Goal: Task Accomplishment & Management: Manage account settings

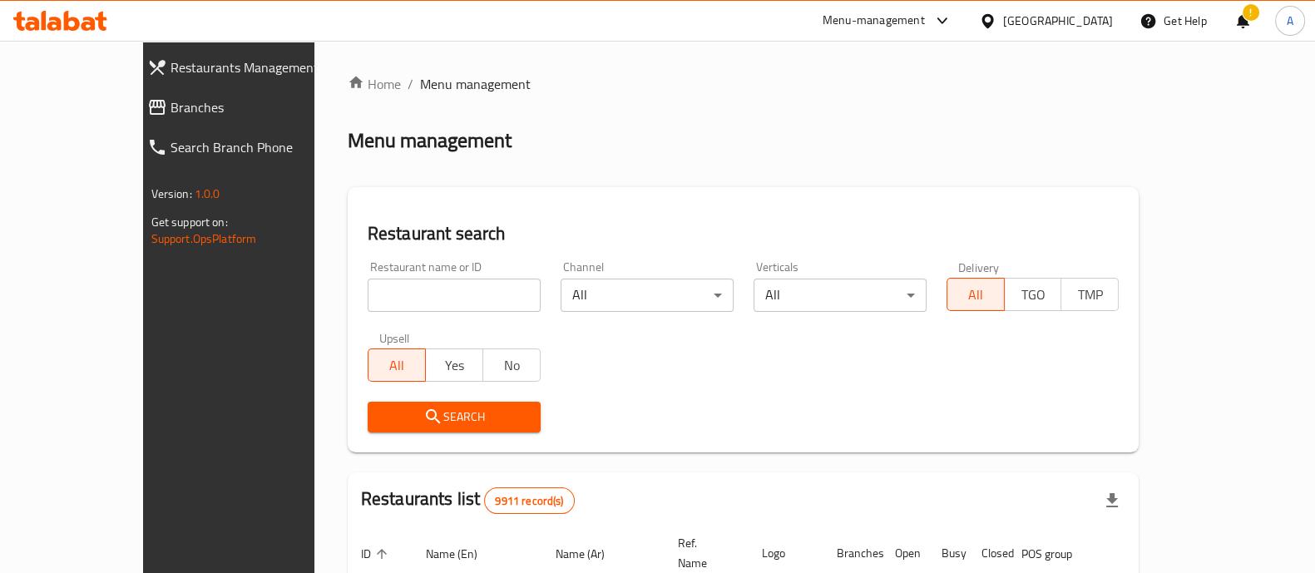
click at [390, 289] on input "search" at bounding box center [453, 295] width 173 height 33
type input "khokh w"
click at [381, 426] on span "Search" at bounding box center [454, 417] width 146 height 21
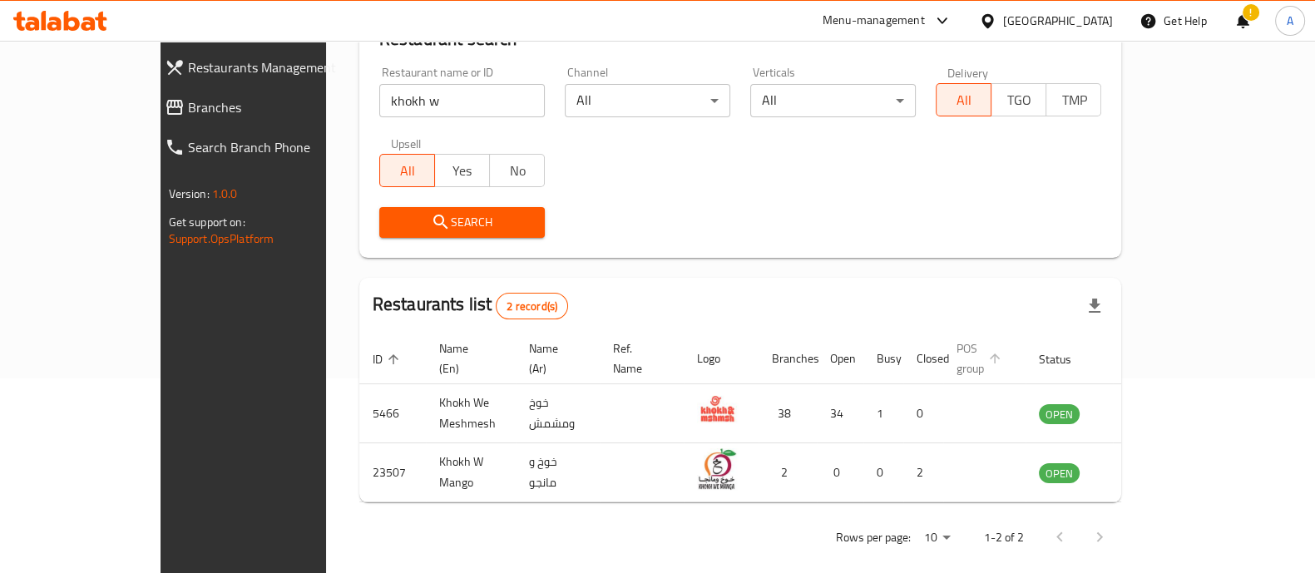
scroll to position [195, 0]
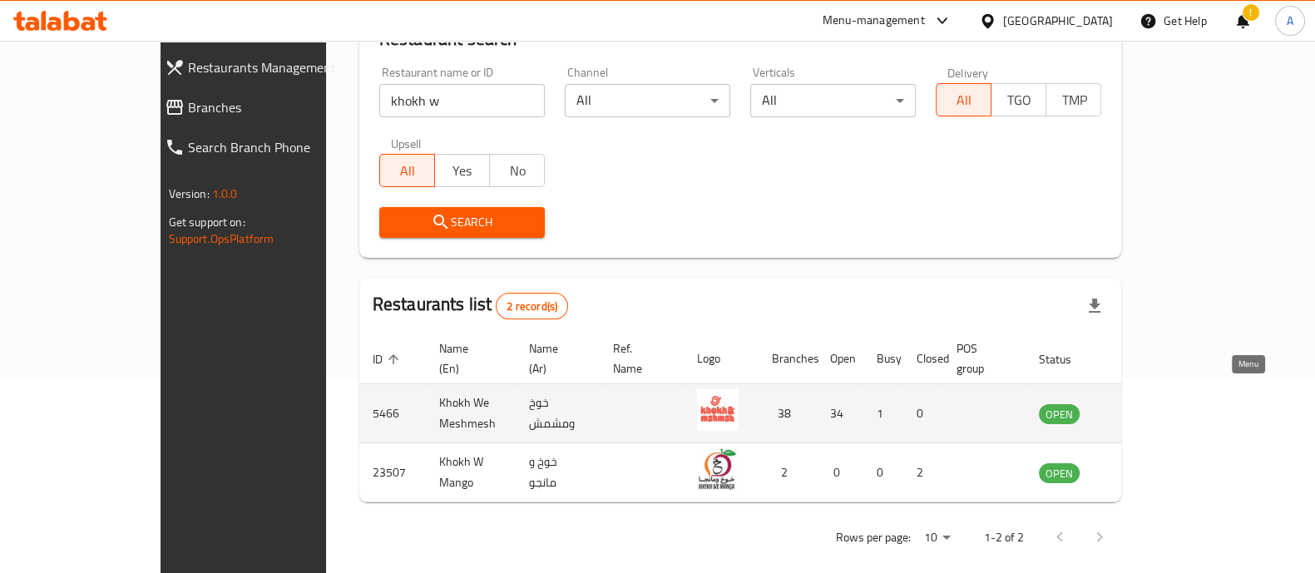
click at [1146, 403] on icon "enhanced table" at bounding box center [1136, 413] width 20 height 20
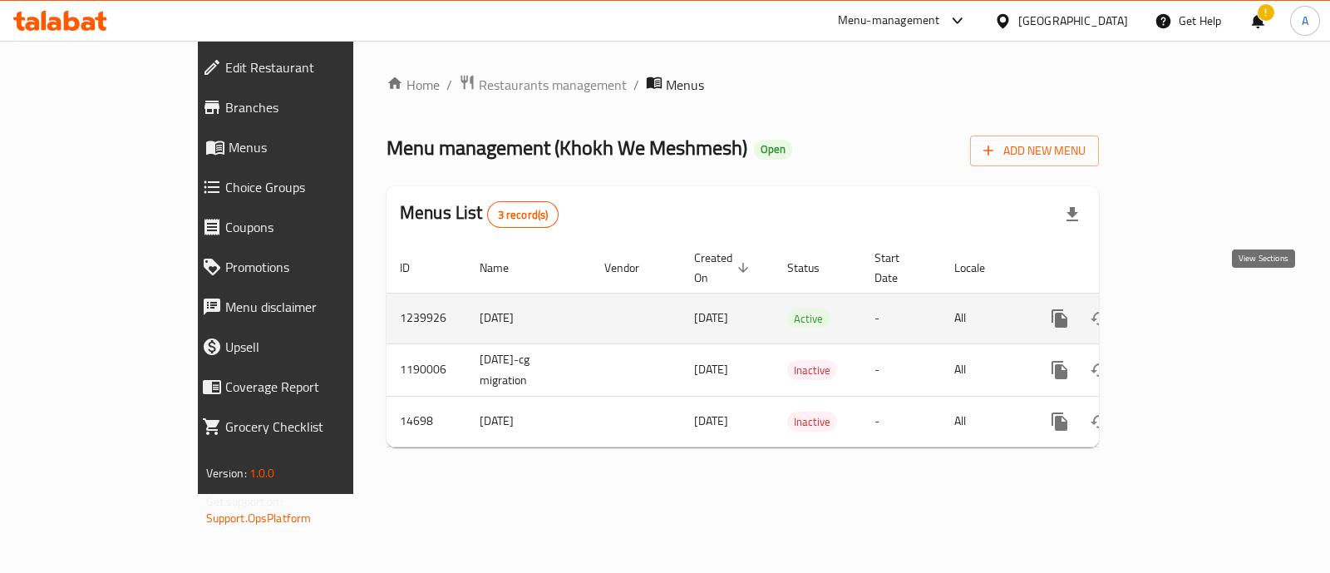
click at [1190, 308] on icon "enhanced table" at bounding box center [1180, 318] width 20 height 20
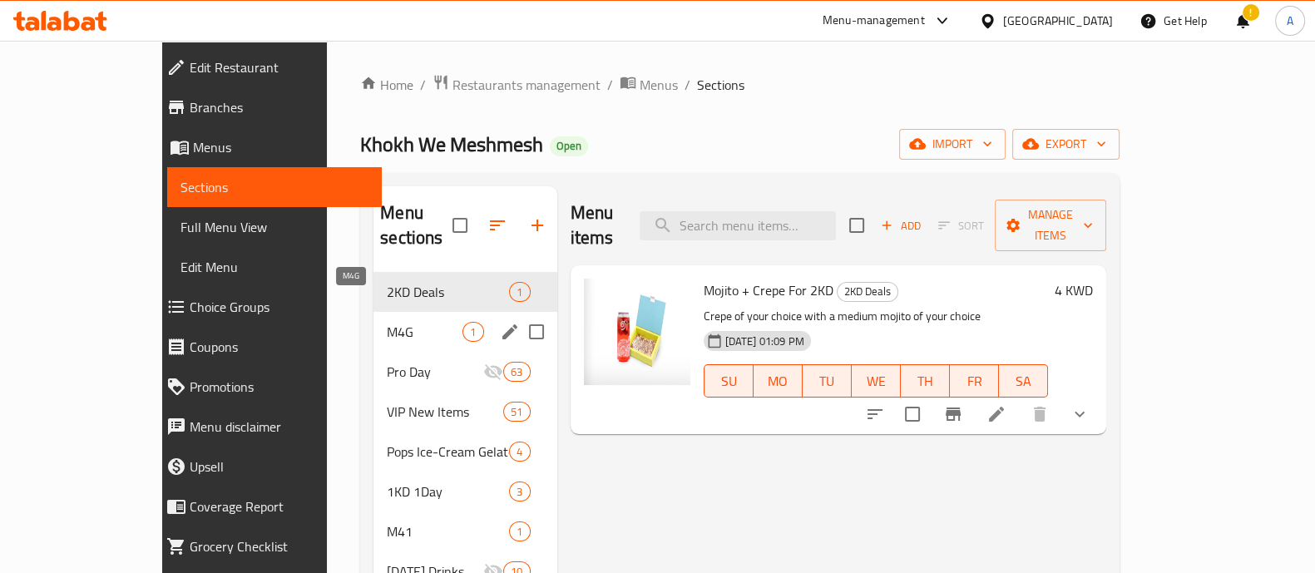
click at [387, 322] on span "M4G" at bounding box center [425, 332] width 76 height 20
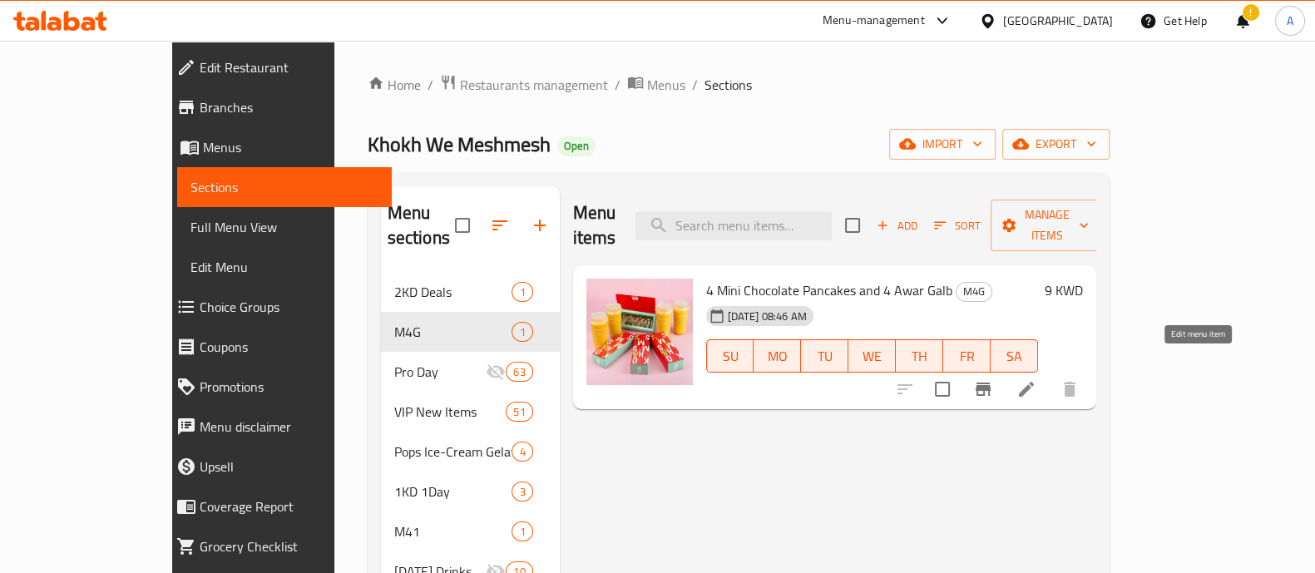
click at [1036, 379] on icon at bounding box center [1026, 389] width 20 height 20
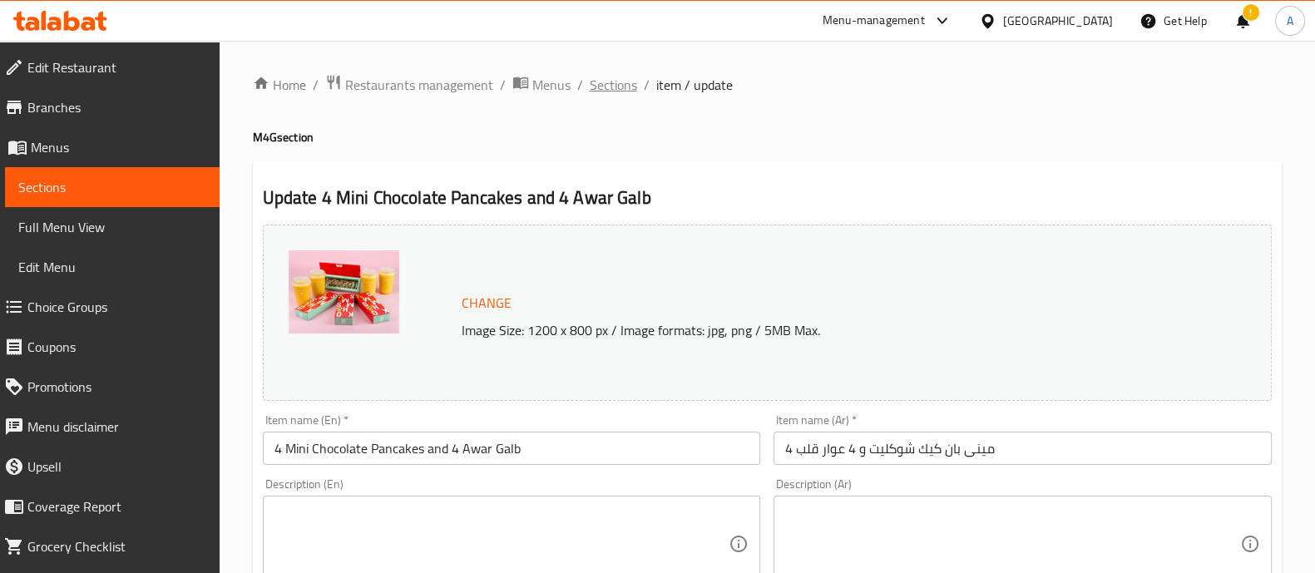
click at [608, 85] on span "Sections" at bounding box center [612, 85] width 47 height 20
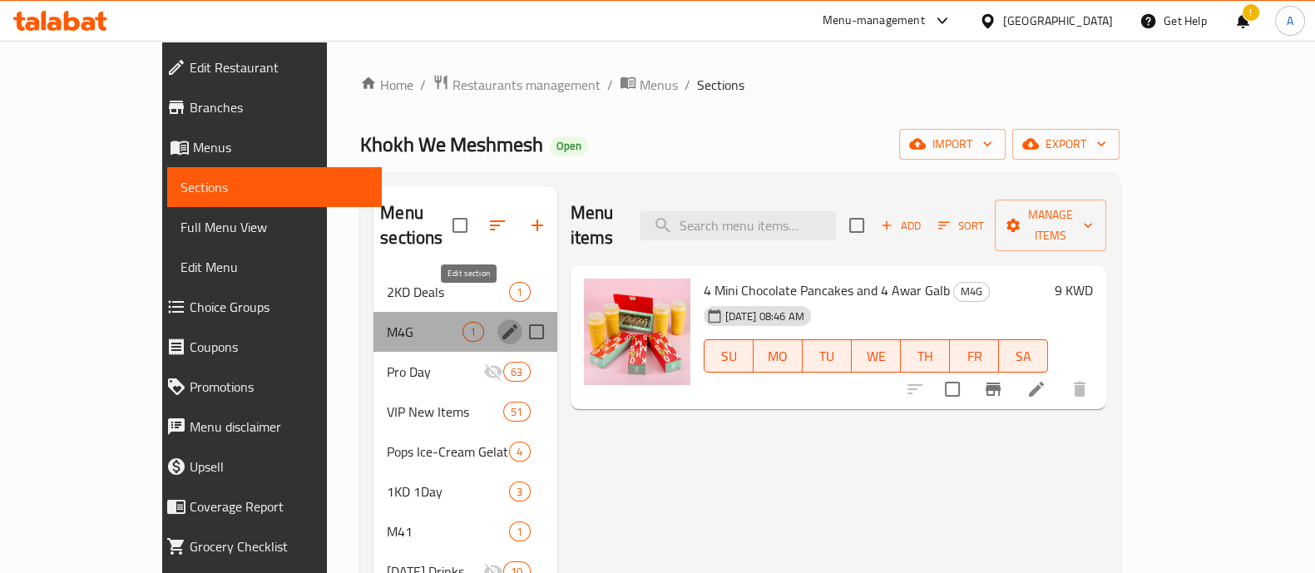
click at [502, 324] on icon "edit" at bounding box center [509, 331] width 15 height 15
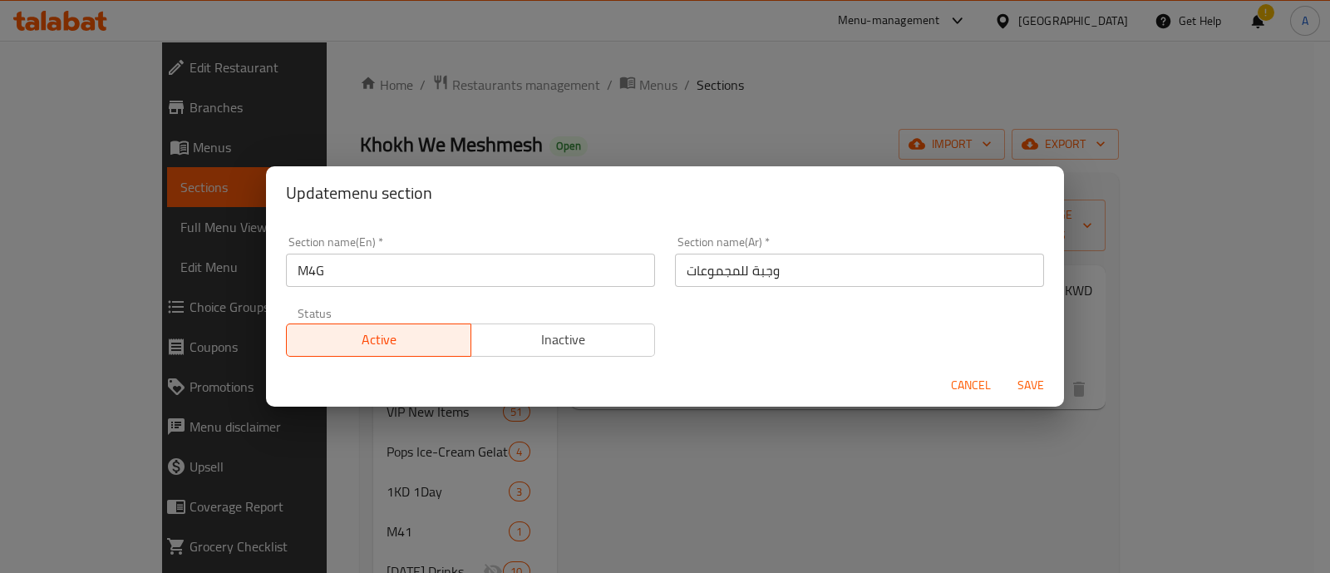
click at [673, 442] on div "Update menu section Section name(En)   * M4G Section name(En) * Section name(Ar…" at bounding box center [665, 286] width 1330 height 573
click at [959, 377] on span "Cancel" at bounding box center [971, 385] width 40 height 21
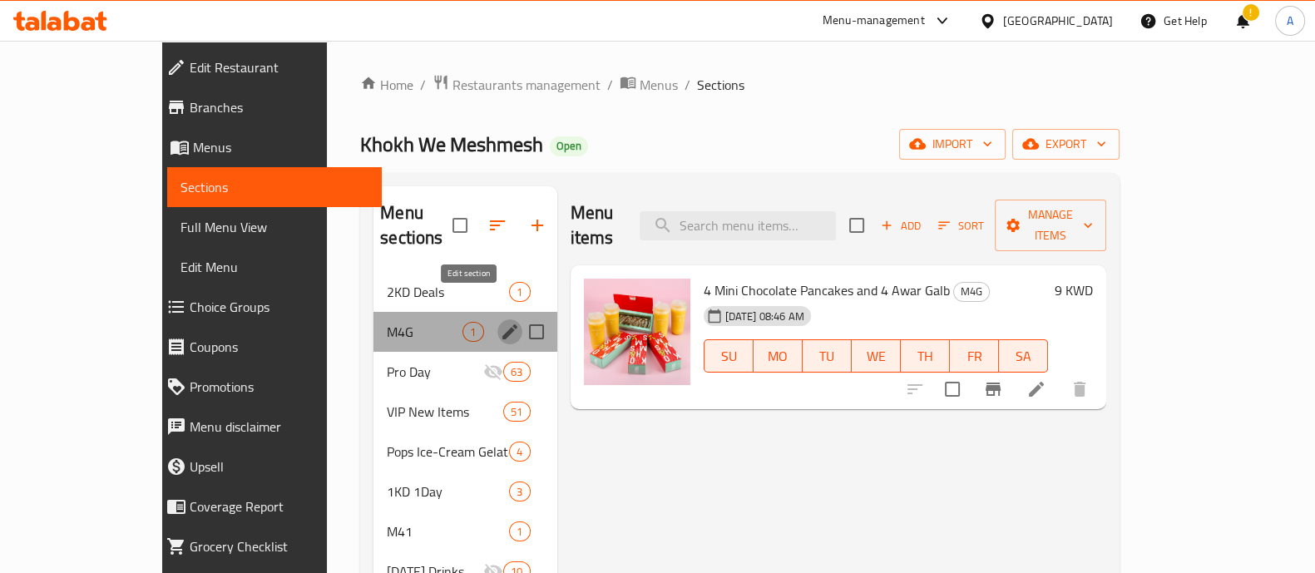
click at [502, 324] on icon "edit" at bounding box center [509, 331] width 15 height 15
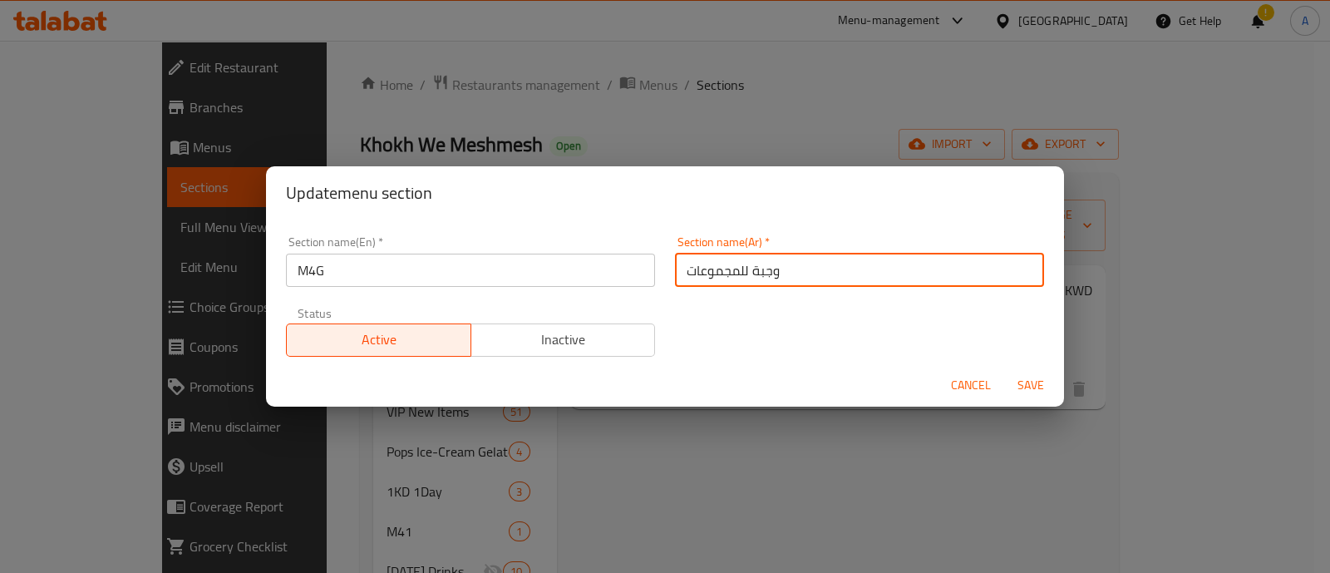
click at [703, 268] on input "وجبة للمجموعات" at bounding box center [859, 270] width 369 height 33
type input "ا"
type input "عرض الديوانية"
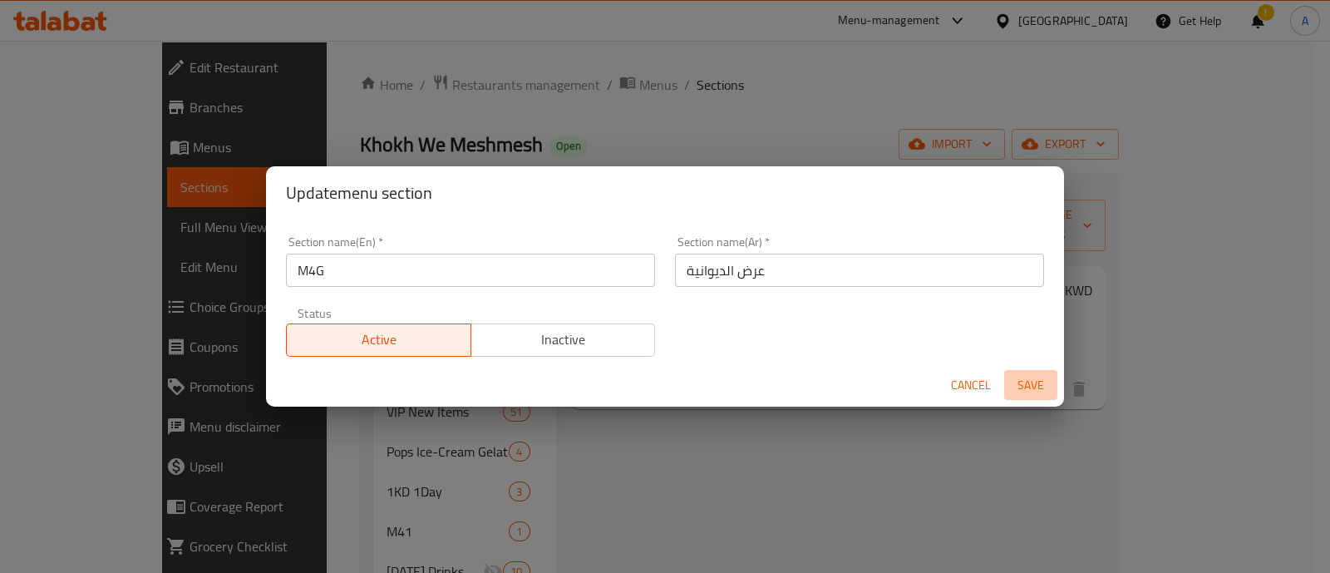
click at [1024, 382] on span "Save" at bounding box center [1031, 385] width 40 height 21
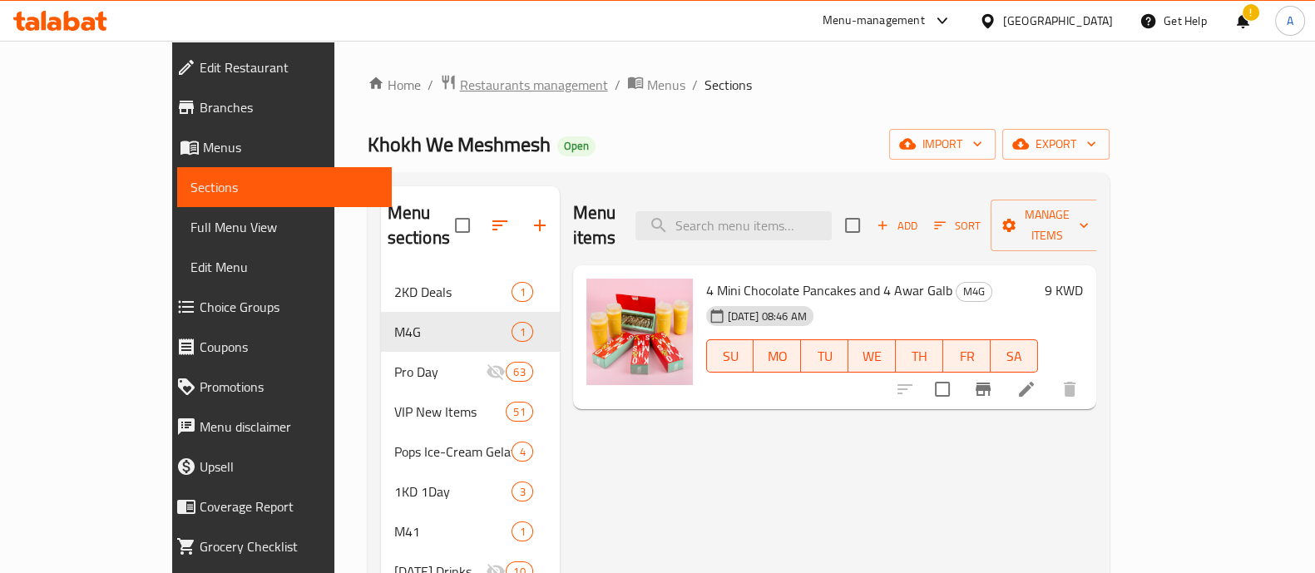
click at [460, 85] on span "Restaurants management" at bounding box center [534, 85] width 148 height 20
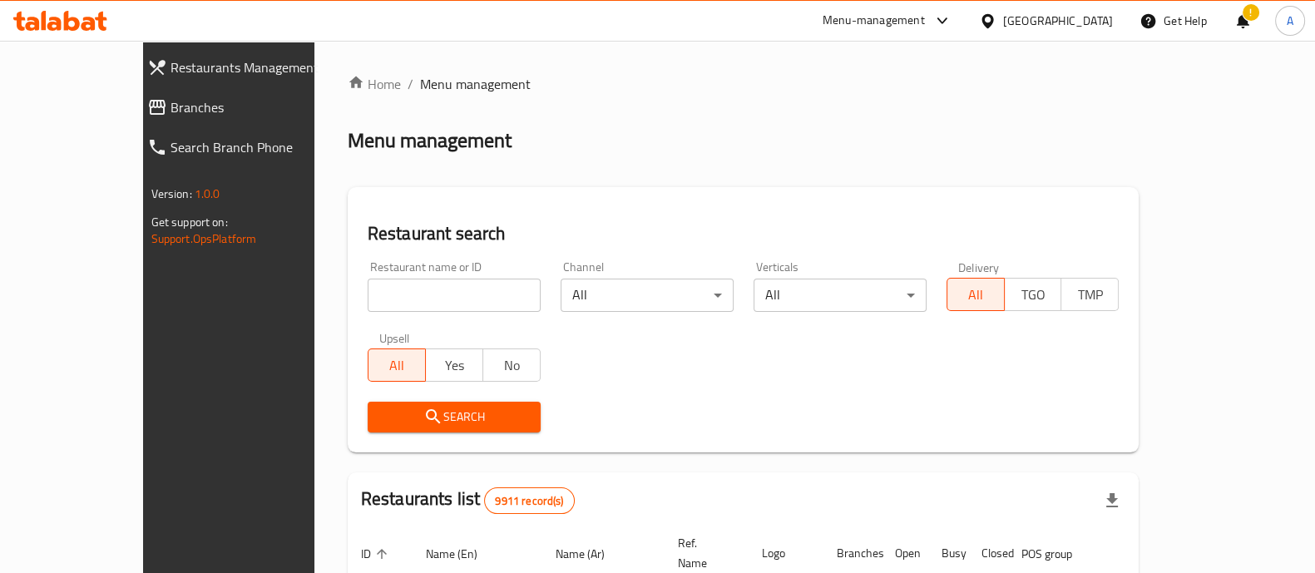
click at [367, 294] on input "search" at bounding box center [453, 295] width 173 height 33
type input "س"
type input "savor"
click at [392, 413] on span "Search" at bounding box center [454, 417] width 146 height 21
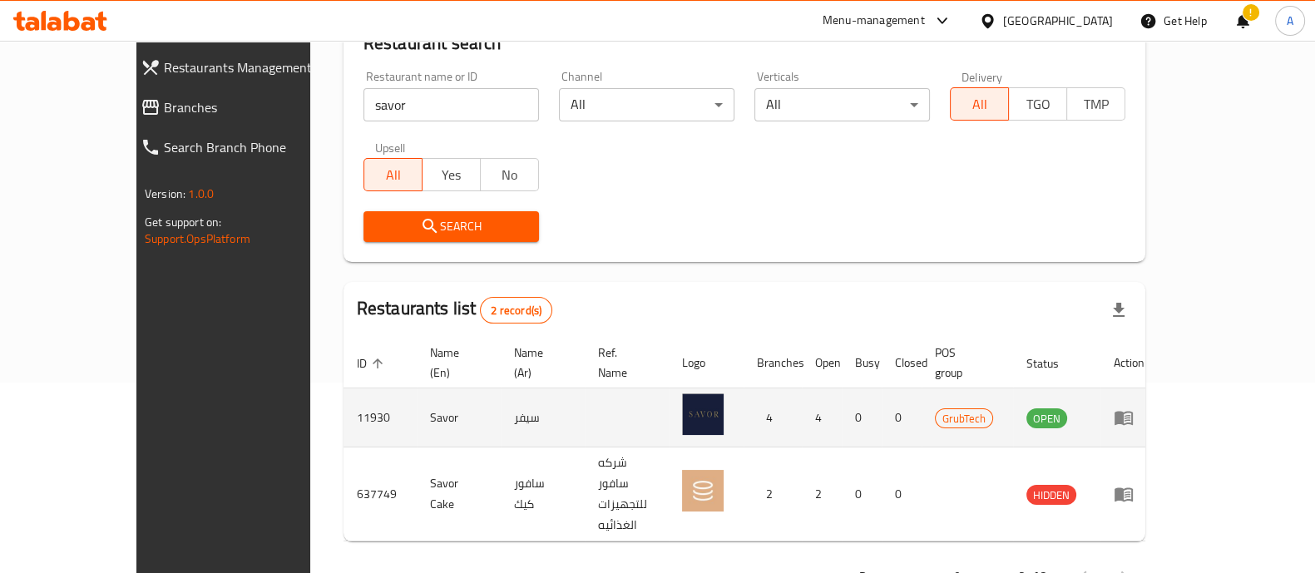
scroll to position [195, 0]
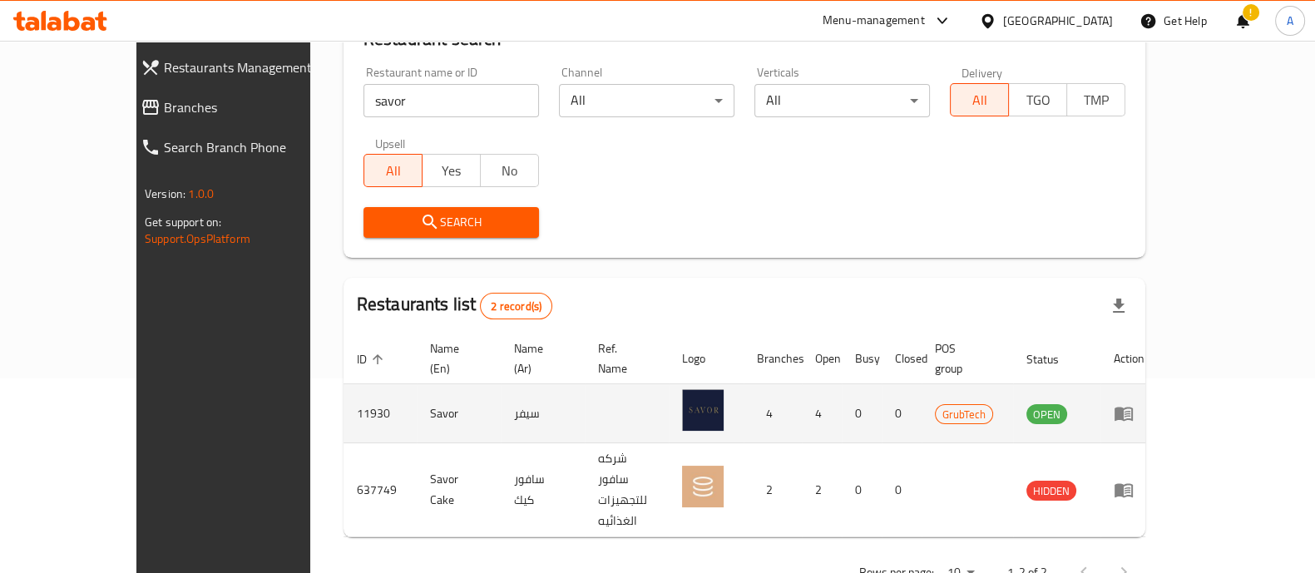
click at [1133, 403] on icon "enhanced table" at bounding box center [1123, 413] width 20 height 20
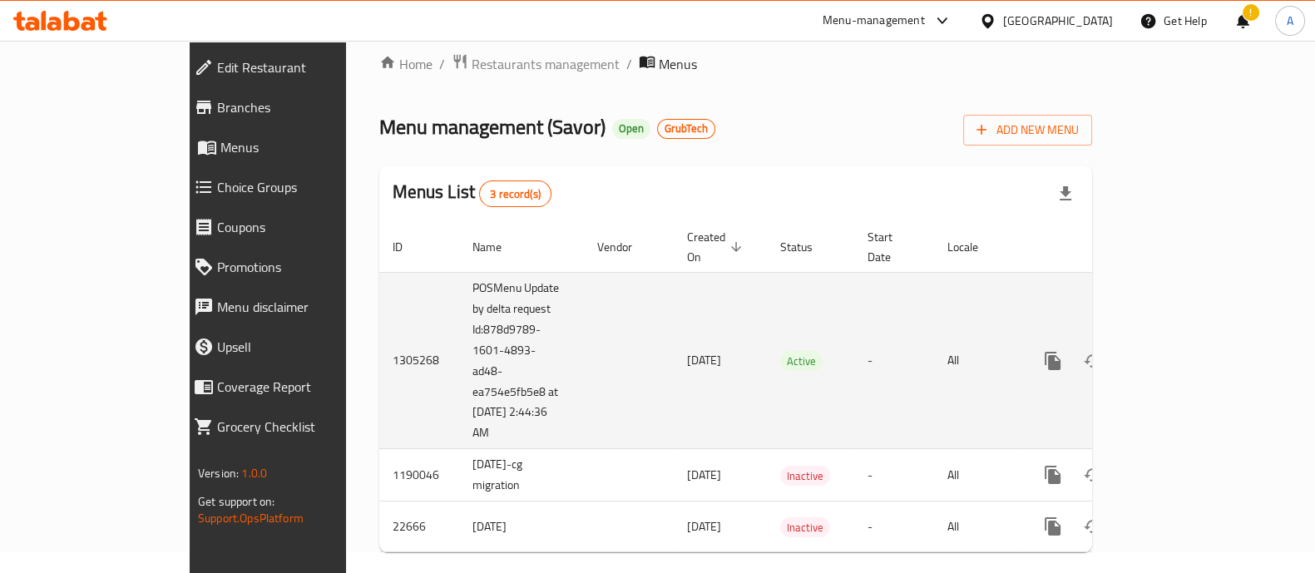
scroll to position [27, 0]
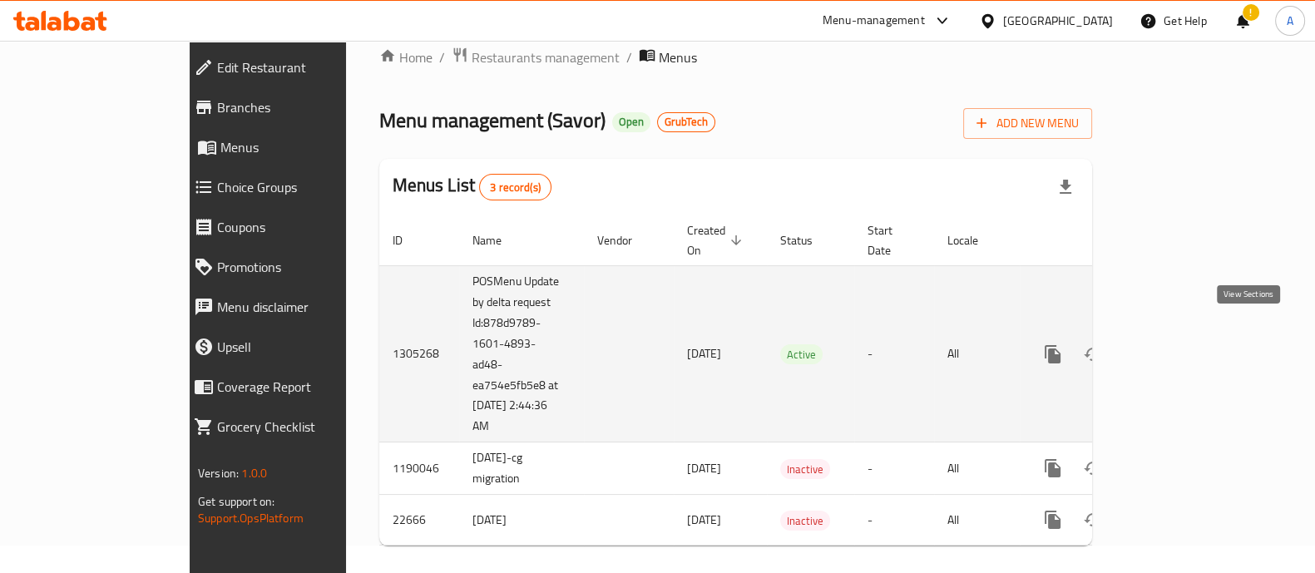
click at [1182, 344] on icon "enhanced table" at bounding box center [1172, 354] width 20 height 20
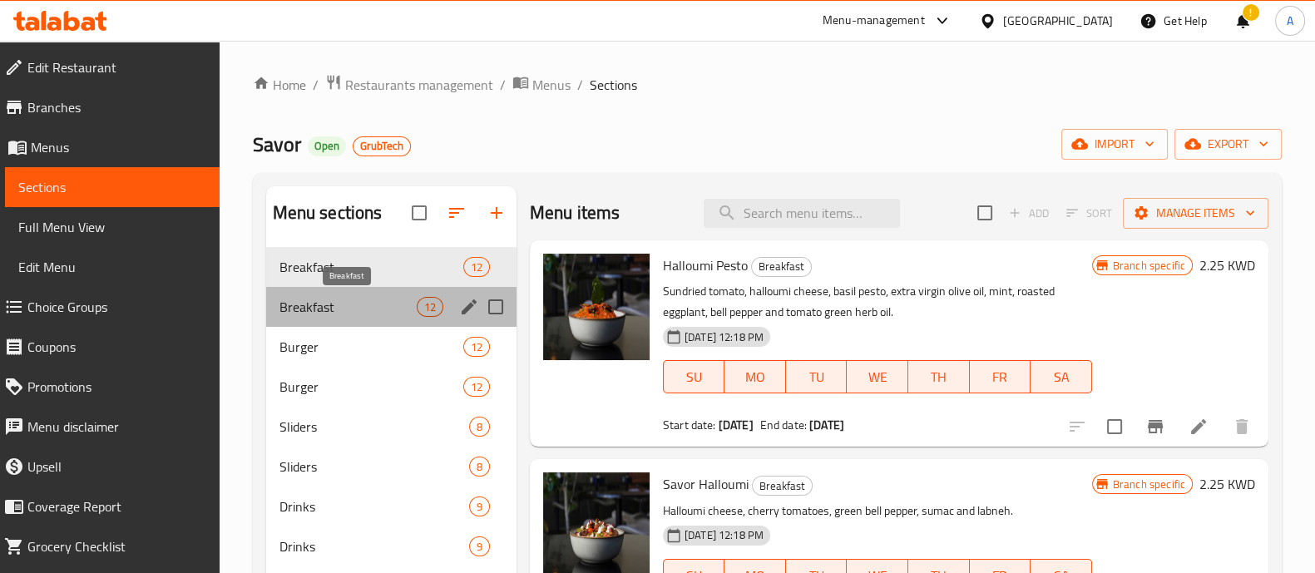
click at [343, 305] on span "Breakfast" at bounding box center [347, 307] width 137 height 20
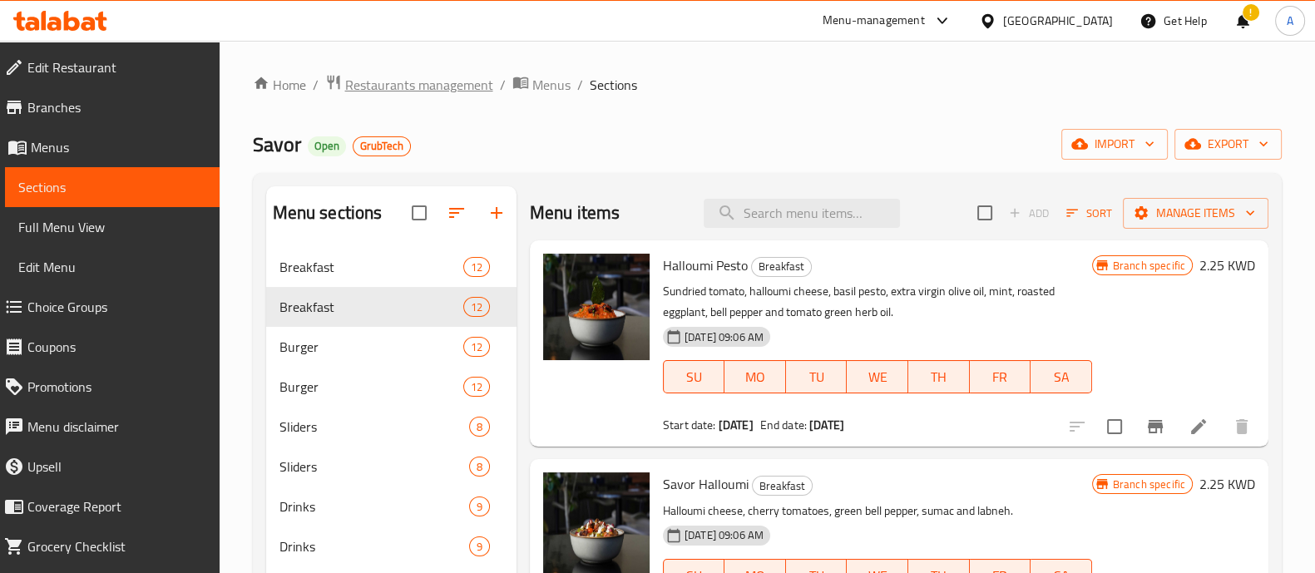
click at [436, 76] on span "Restaurants management" at bounding box center [419, 85] width 148 height 20
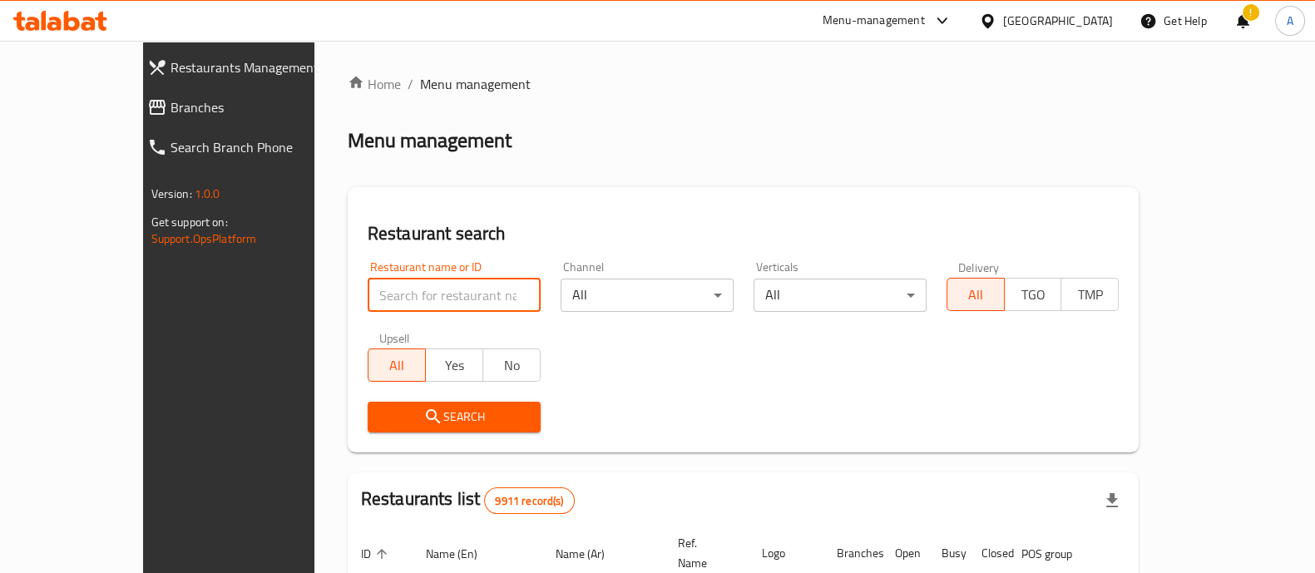
click at [395, 294] on input "search" at bounding box center [453, 295] width 173 height 33
paste input "Hungry Bunny"
type input "hungry bunny"
click at [416, 407] on span "Search" at bounding box center [454, 417] width 146 height 21
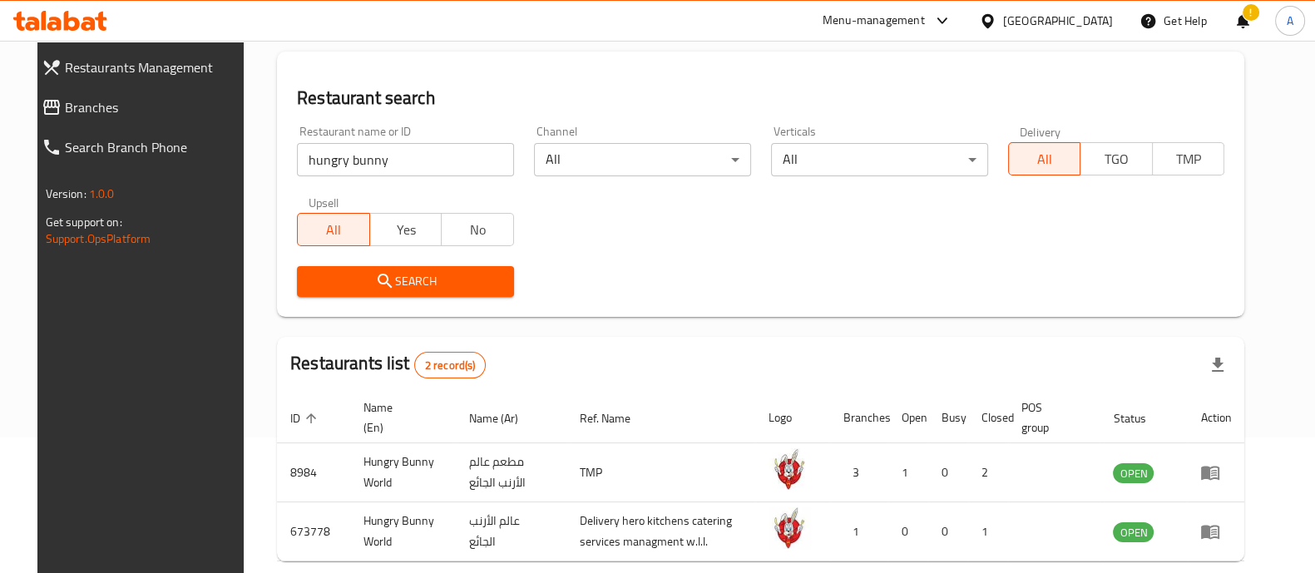
scroll to position [214, 0]
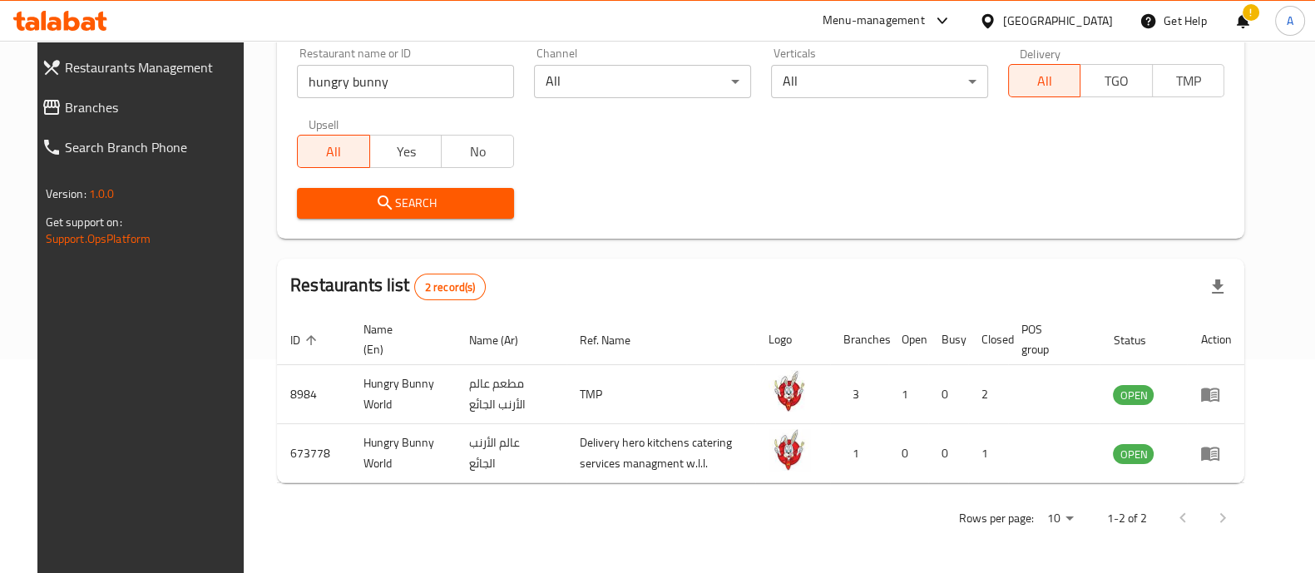
click at [33, 17] on icon at bounding box center [32, 24] width 14 height 14
